Goal: Information Seeking & Learning: Learn about a topic

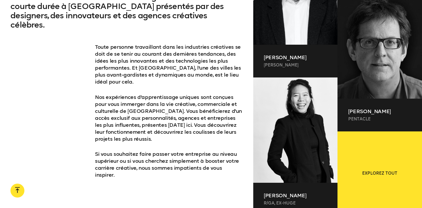
scroll to position [360, 0]
click at [162, 67] on font "Toute personne travaillant dans les industries créatives se doit de se tenir au…" at bounding box center [168, 64] width 146 height 41
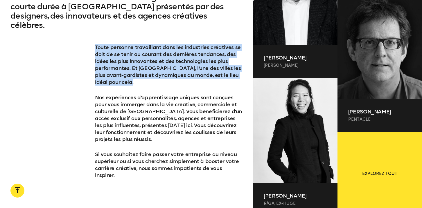
click at [162, 67] on font "Toute personne travaillant dans les industries créatives se doit de se tenir au…" at bounding box center [168, 64] width 146 height 41
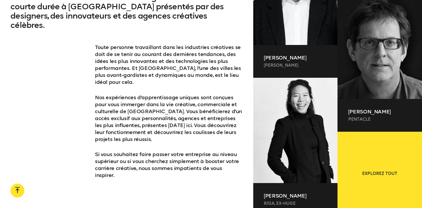
click at [166, 94] on font "Nos expériences d'apprentissage uniques sont conçues pour vous immerger dans la…" at bounding box center [168, 118] width 147 height 48
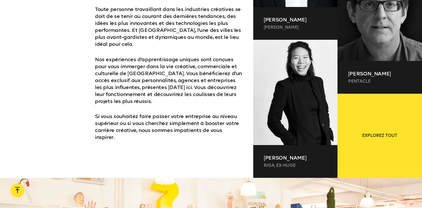
scroll to position [399, 0]
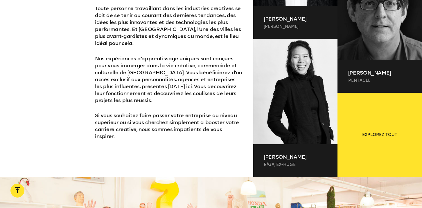
click at [163, 71] on font "Nos expériences d'apprentissage uniques sont conçues pour vous immerger dans la…" at bounding box center [168, 80] width 147 height 48
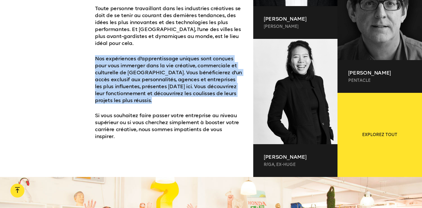
click at [163, 71] on font "Nos expériences d'apprentissage uniques sont conçues pour vous immerger dans la…" at bounding box center [168, 80] width 147 height 48
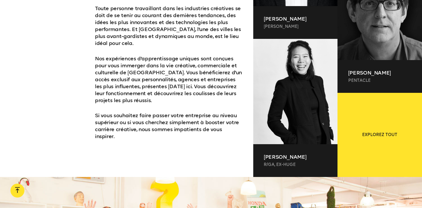
click at [219, 99] on div "Toute personne travaillant dans les industries créatives se doit de se tenir au…" at bounding box center [169, 72] width 148 height 135
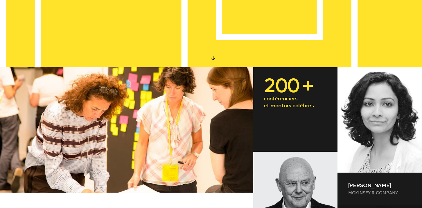
scroll to position [0, 0]
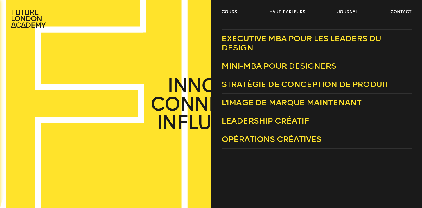
click at [226, 13] on font "cours" at bounding box center [229, 12] width 15 height 5
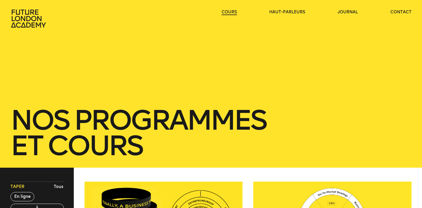
click at [228, 13] on font "cours" at bounding box center [229, 12] width 15 height 5
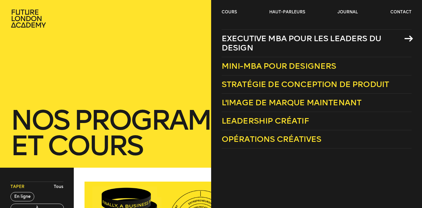
click at [244, 45] on font "Executive MBA pour les leaders du design" at bounding box center [302, 43] width 160 height 19
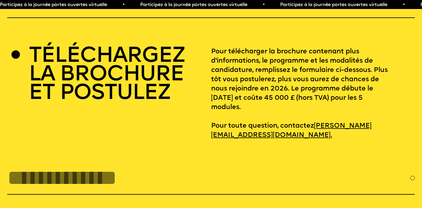
scroll to position [1890, 0]
